Goal: Information Seeking & Learning: Check status

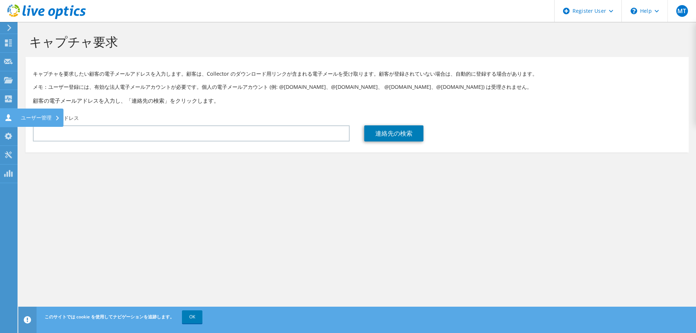
click at [10, 121] on div at bounding box center [8, 118] width 9 height 8
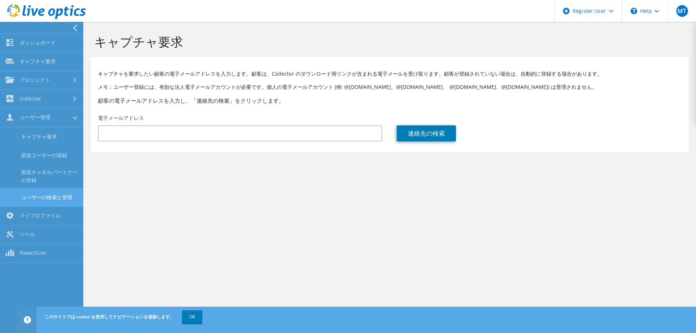
click at [49, 198] on link "ユーザーの検索と管理" at bounding box center [41, 197] width 83 height 19
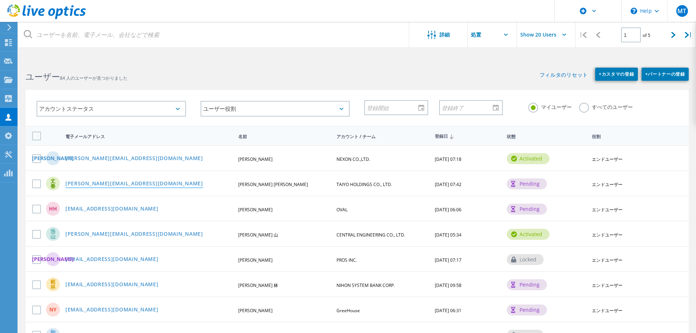
click at [120, 185] on link "[PERSON_NAME][EMAIL_ADDRESS][DOMAIN_NAME]" at bounding box center [134, 184] width 138 height 6
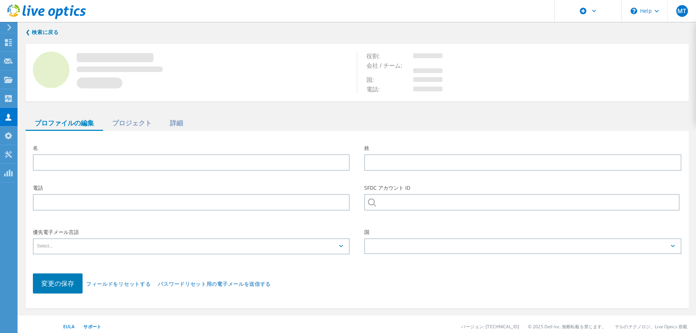
type input "[PERSON_NAME]"
type input "TAIYO HOLDINGS CO., LTD."
type input "日本語"
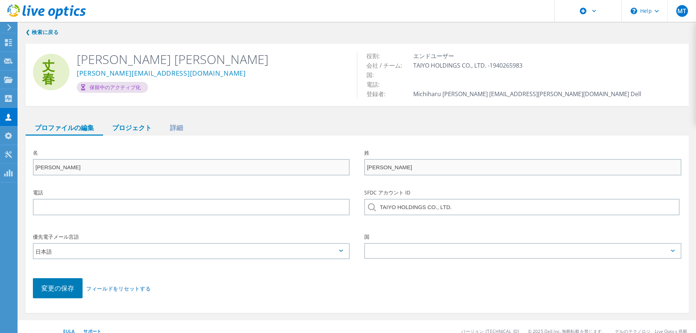
click at [118, 130] on div "プロジェクト" at bounding box center [132, 128] width 58 height 15
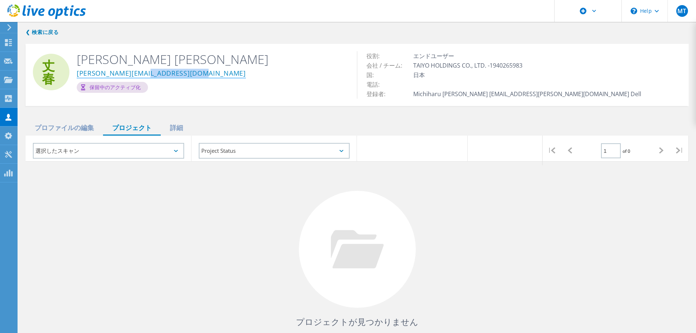
drag, startPoint x: 198, startPoint y: 73, endPoint x: 142, endPoint y: 74, distance: 55.5
click at [142, 74] on div "[PERSON_NAME][EMAIL_ADDRESS][DOMAIN_NAME]" at bounding box center [211, 74] width 269 height 15
copy link "[DOMAIN_NAME]"
click at [8, 79] on use at bounding box center [8, 79] width 9 height 6
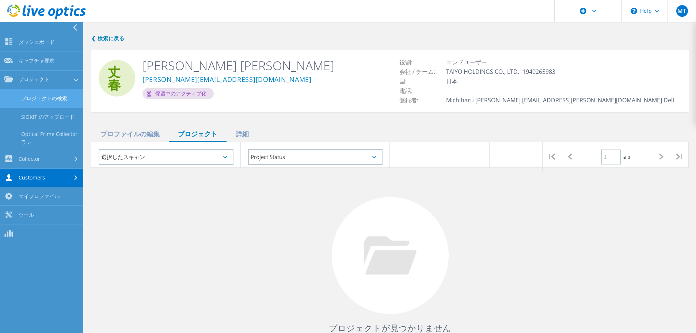
click at [45, 96] on link "プロジェクトの検索" at bounding box center [41, 98] width 83 height 19
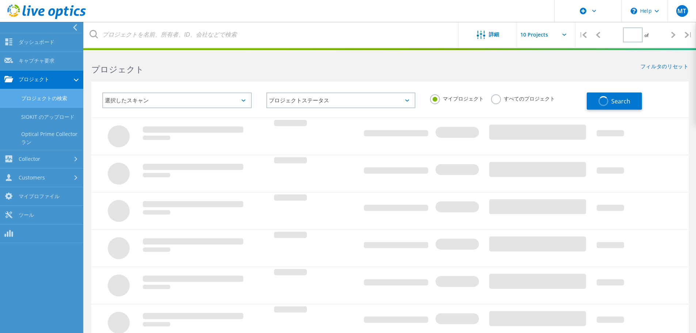
type input "1"
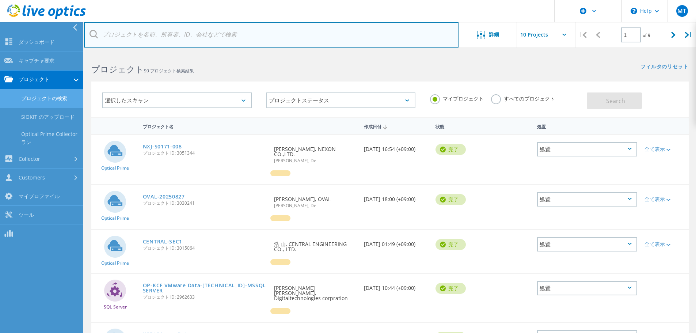
click at [180, 35] on input "text" at bounding box center [271, 35] width 375 height 26
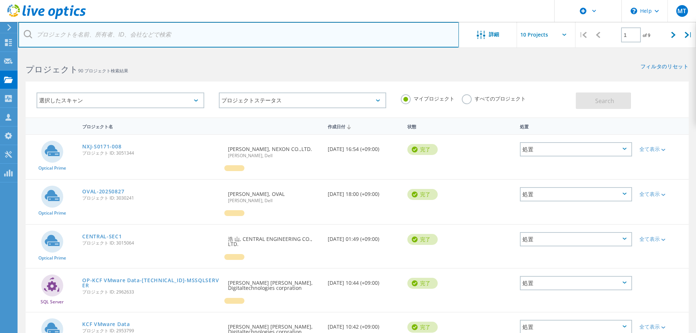
paste input "[DOMAIN_NAME]"
type input "[DOMAIN_NAME]"
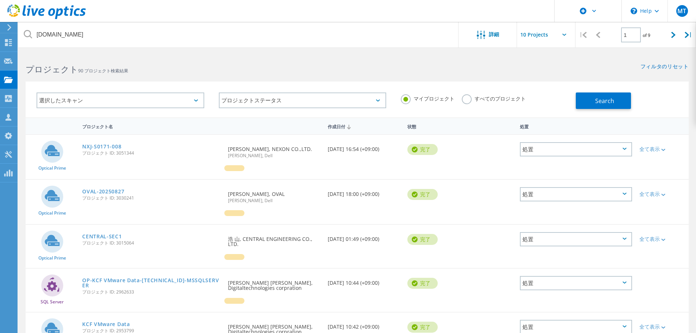
click at [470, 100] on label "すべてのプロジェクト" at bounding box center [494, 97] width 64 height 7
click at [0, 0] on input "すべてのプロジェクト" at bounding box center [0, 0] width 0 height 0
click at [617, 102] on button "Search" at bounding box center [603, 100] width 55 height 16
